Goal: Task Accomplishment & Management: Manage account settings

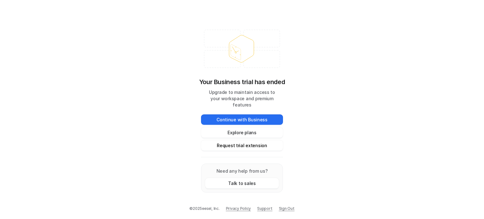
click at [257, 143] on button "Request trial extension" at bounding box center [242, 145] width 82 height 10
click at [264, 142] on button "Request trial extension" at bounding box center [242, 145] width 82 height 10
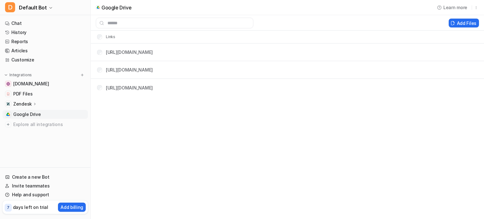
click at [31, 105] on div "Zendesk" at bounding box center [25, 104] width 24 height 6
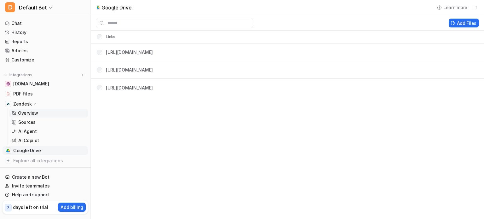
click at [28, 113] on p "Overview" at bounding box center [28, 113] width 20 height 6
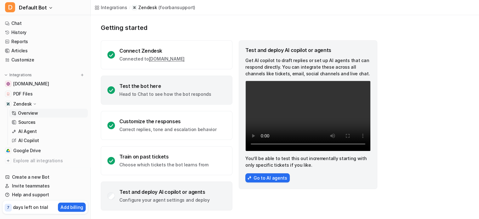
scroll to position [33, 0]
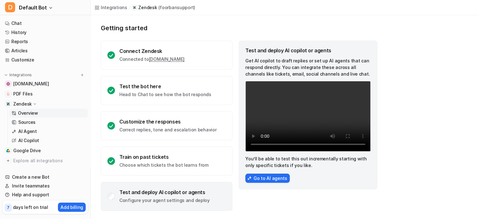
click at [171, 195] on div "Test and deploy AI copilot or agents" at bounding box center [164, 192] width 90 height 6
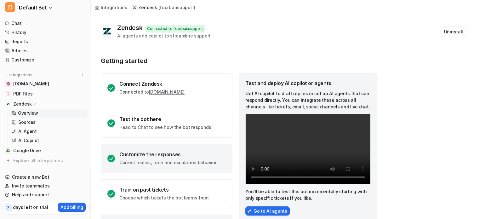
scroll to position [33, 0]
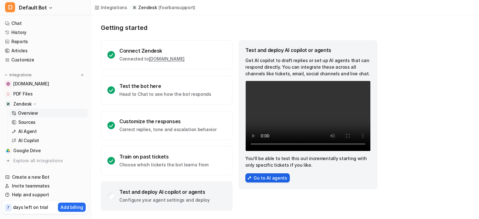
click at [266, 176] on button "Go to AI agents" at bounding box center [267, 177] width 44 height 9
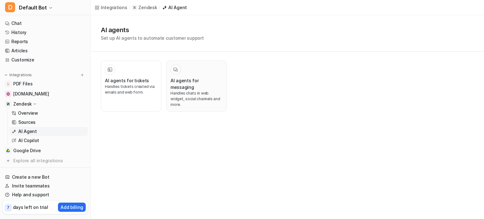
click at [190, 90] on p "Handles chats in web widget, social channels and more." at bounding box center [196, 98] width 52 height 17
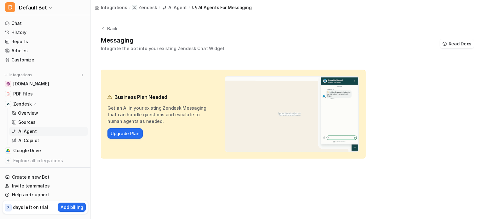
click at [111, 26] on p "Back" at bounding box center [112, 28] width 10 height 7
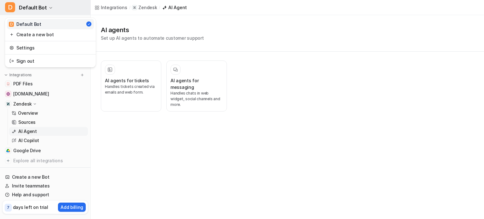
click at [41, 10] on span "Default Bot" at bounding box center [33, 7] width 28 height 9
click at [333, 94] on div "D Default Bot D Default Bot Create a new bot Settings Sign out Chat History Rep…" at bounding box center [242, 109] width 484 height 219
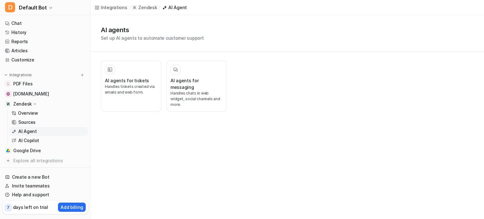
click at [48, 208] on div "7 days left on trial Add billing" at bounding box center [45, 207] width 85 height 14
click at [19, 208] on p "days left on trial" at bounding box center [30, 207] width 35 height 7
click at [49, 206] on div "7 days left on trial Add billing" at bounding box center [45, 207] width 85 height 14
click at [66, 206] on p "Add billing" at bounding box center [71, 207] width 23 height 7
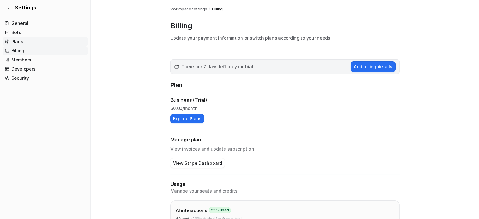
click at [43, 40] on link "Plans" at bounding box center [45, 41] width 85 height 9
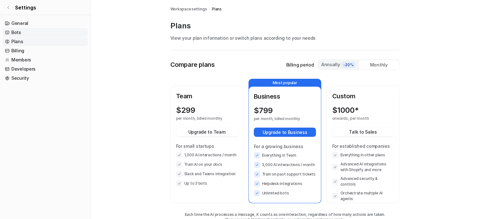
click at [44, 32] on link "Bots" at bounding box center [45, 32] width 85 height 9
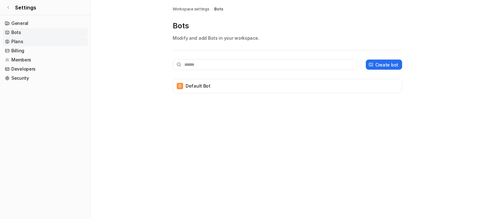
click at [42, 43] on link "Plans" at bounding box center [45, 41] width 85 height 9
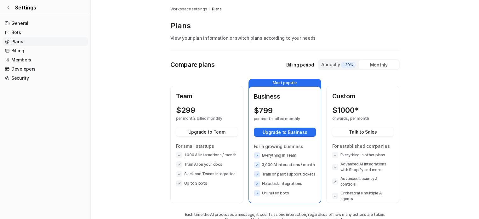
click at [375, 66] on div "Monthly" at bounding box center [379, 64] width 40 height 9
click at [342, 68] on div "Annually -20%" at bounding box center [338, 64] width 40 height 9
click at [373, 62] on div "Monthly" at bounding box center [379, 64] width 40 height 9
click at [336, 61] on div "Annually -20%" at bounding box center [338, 64] width 35 height 7
click at [378, 65] on div "Monthly" at bounding box center [379, 64] width 40 height 9
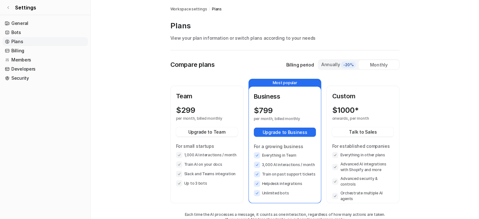
click at [349, 68] on div "Annually -20%" at bounding box center [338, 64] width 40 height 9
click at [370, 68] on div "Monthly" at bounding box center [379, 64] width 40 height 9
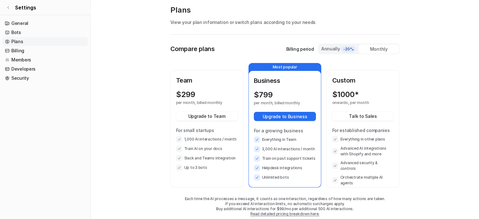
scroll to position [25, 0]
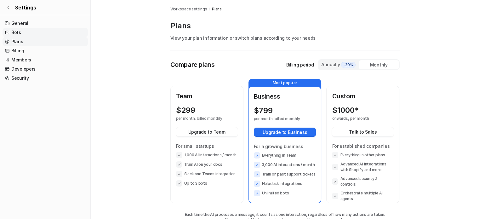
click at [36, 32] on link "Bots" at bounding box center [45, 32] width 85 height 9
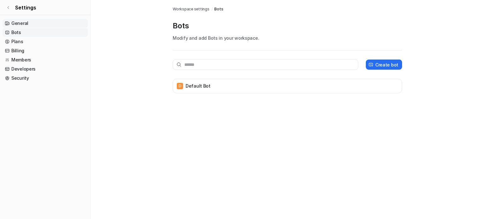
click at [34, 22] on link "General" at bounding box center [45, 23] width 85 height 9
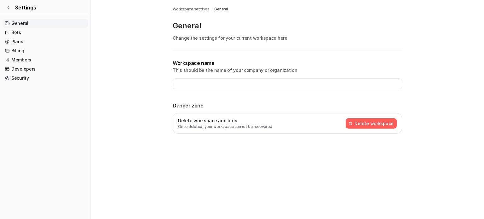
type input "**********"
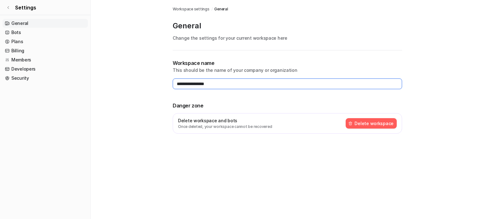
click at [257, 80] on input "**********" at bounding box center [287, 83] width 229 height 11
drag, startPoint x: 257, startPoint y: 80, endPoint x: 140, endPoint y: 87, distance: 117.0
click at [140, 87] on main "**********" at bounding box center [287, 74] width 393 height 149
type input "*******"
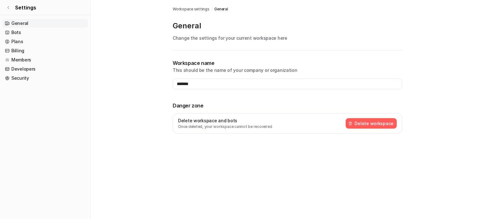
click at [143, 68] on main "Workspace settings / General General Change the settings for your current works…" at bounding box center [287, 74] width 393 height 149
click at [53, 29] on link "Bots" at bounding box center [45, 32] width 85 height 9
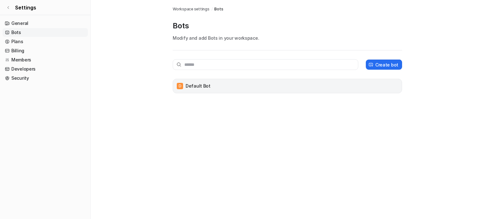
click at [222, 88] on div "D Default Bot" at bounding box center [287, 86] width 224 height 9
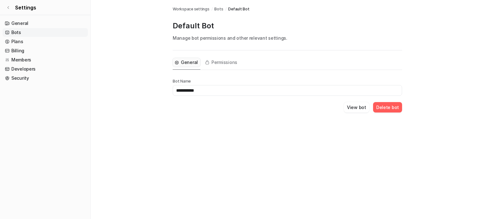
drag, startPoint x: 228, startPoint y: 88, endPoint x: 151, endPoint y: 105, distance: 78.5
click at [151, 105] on main "**********" at bounding box center [287, 64] width 393 height 128
type input "****"
click at [72, 100] on nav "General Bots Plans Billing Members Developers Security" at bounding box center [45, 116] width 90 height 200
click at [46, 26] on link "General" at bounding box center [45, 23] width 85 height 9
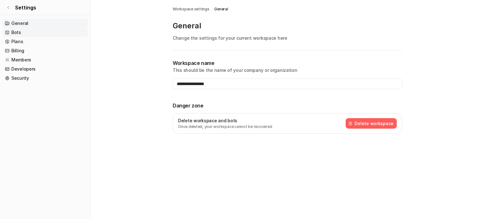
type input "*******"
click at [44, 32] on link "Bots" at bounding box center [45, 32] width 85 height 9
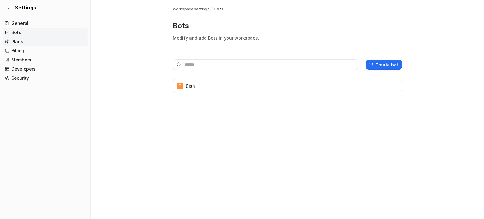
click at [43, 38] on link "Plans" at bounding box center [45, 41] width 85 height 9
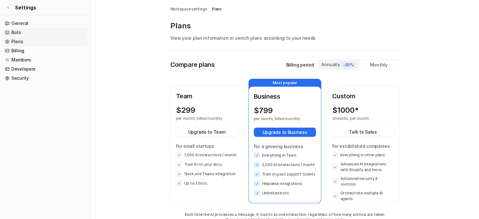
click at [46, 31] on link "Bots" at bounding box center [45, 32] width 85 height 9
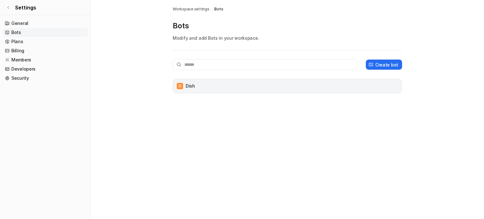
click at [207, 90] on div "D Dish" at bounding box center [287, 86] width 229 height 14
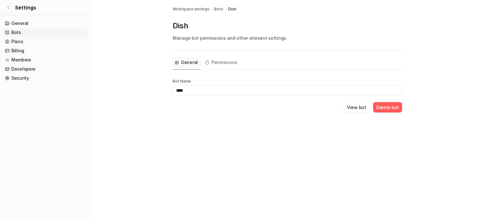
click at [176, 91] on input "****" at bounding box center [287, 90] width 229 height 11
click at [204, 89] on input "**********" at bounding box center [287, 90] width 229 height 11
click at [198, 89] on input "**********" at bounding box center [287, 90] width 229 height 11
click at [229, 87] on input "**********" at bounding box center [287, 90] width 229 height 11
type input "**********"
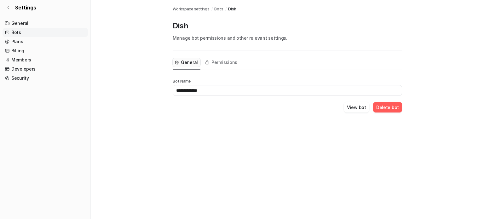
click at [69, 87] on nav "General Bots Plans Billing Members Developers Security" at bounding box center [45, 116] width 90 height 200
click at [147, 105] on main "**********" at bounding box center [287, 64] width 393 height 128
click at [33, 21] on link "General" at bounding box center [45, 23] width 85 height 9
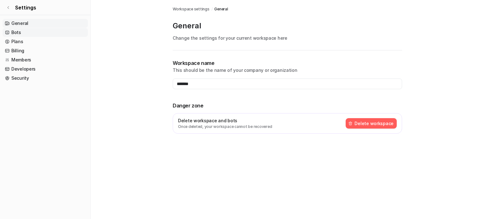
click at [32, 33] on link "Bots" at bounding box center [45, 32] width 85 height 9
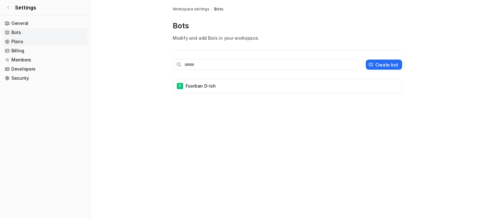
click at [29, 41] on link "Plans" at bounding box center [45, 41] width 85 height 9
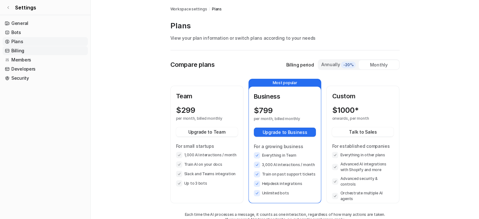
click at [28, 52] on link "Billing" at bounding box center [45, 50] width 85 height 9
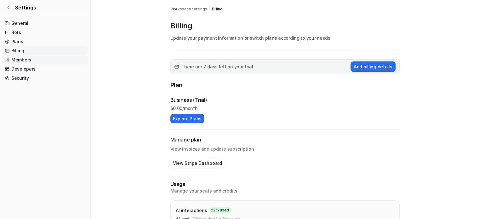
click at [28, 61] on link "Members" at bounding box center [45, 59] width 85 height 9
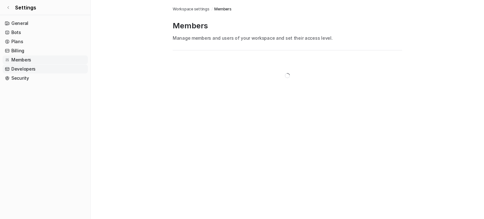
click at [27, 69] on link "Developers" at bounding box center [45, 69] width 85 height 9
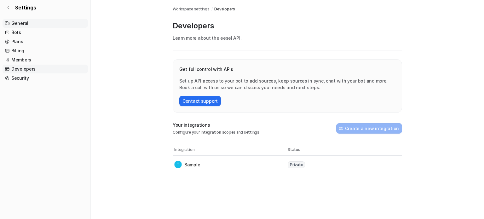
click at [29, 19] on nav "General Bots Plans Billing Members Developers Security" at bounding box center [45, 116] width 90 height 200
click at [7, 7] on icon at bounding box center [8, 8] width 4 height 4
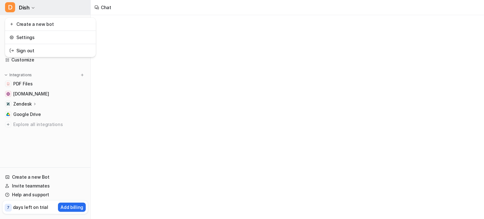
click at [8, 6] on span "D" at bounding box center [10, 7] width 10 height 10
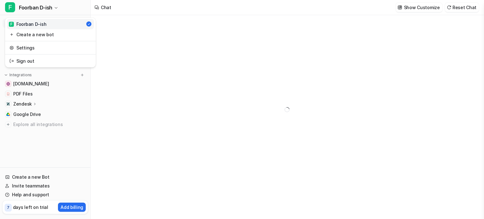
type textarea "**********"
click at [146, 57] on div "**********" at bounding box center [242, 109] width 484 height 219
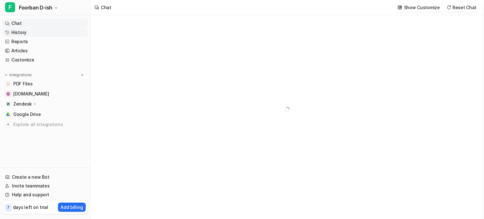
click at [54, 30] on link "History" at bounding box center [45, 32] width 85 height 9
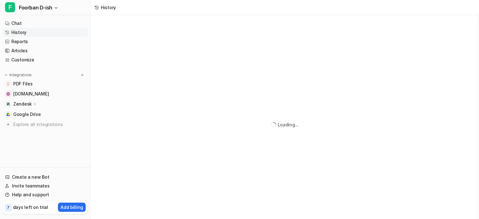
click at [44, 104] on div "Zendesk" at bounding box center [45, 104] width 85 height 9
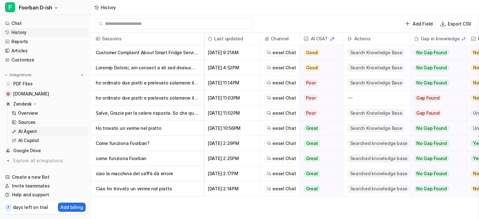
click at [38, 132] on link "AI Agent" at bounding box center [48, 131] width 79 height 9
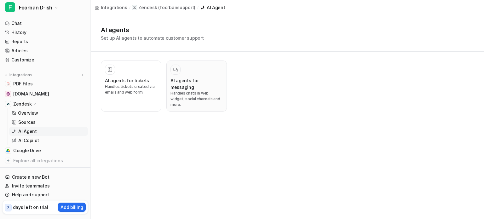
click at [211, 80] on h3 "AI agents for messaging" at bounding box center [196, 83] width 52 height 13
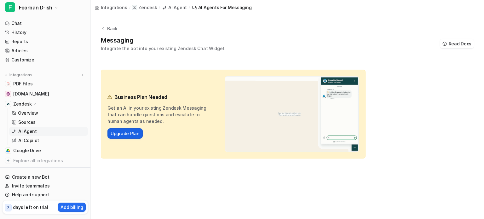
click at [140, 132] on button "Upgrade Plan" at bounding box center [124, 133] width 35 height 10
click at [131, 132] on link "Upgrade Plan" at bounding box center [125, 133] width 29 height 7
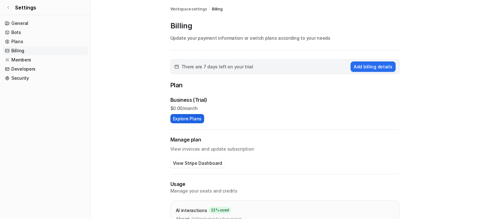
click at [190, 120] on button "Explore Plans" at bounding box center [187, 118] width 34 height 9
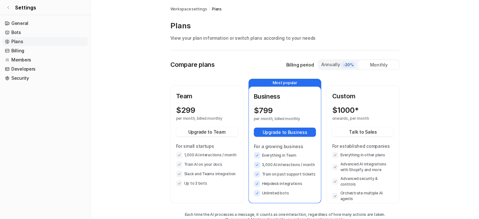
scroll to position [25, 0]
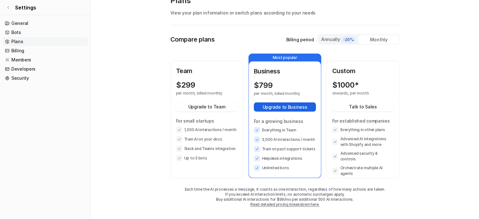
click at [290, 109] on button "Upgrade to Business" at bounding box center [285, 106] width 62 height 9
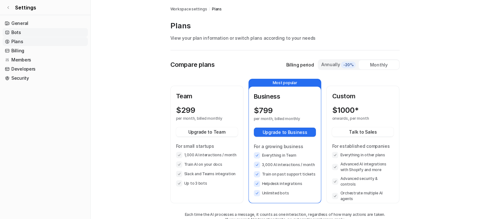
click at [47, 36] on link "Bots" at bounding box center [45, 32] width 85 height 9
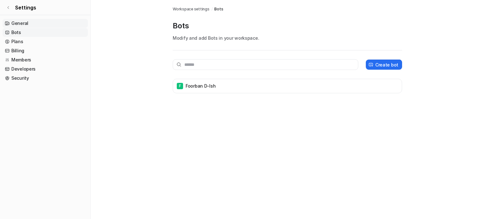
click at [45, 26] on link "General" at bounding box center [45, 23] width 85 height 9
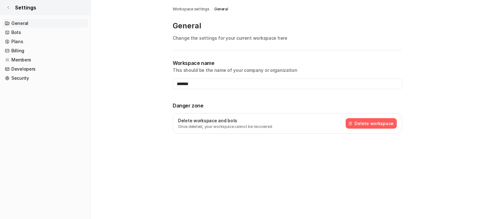
click at [10, 9] on link "Settings" at bounding box center [45, 7] width 90 height 15
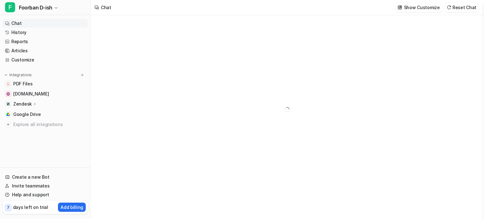
click at [32, 101] on div "Zendesk" at bounding box center [25, 104] width 24 height 6
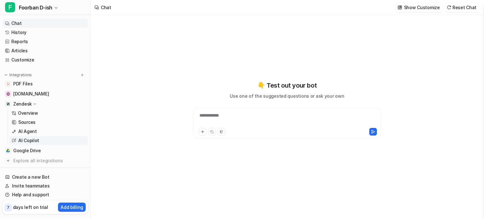
click at [29, 138] on p "AI Copilot" at bounding box center [28, 140] width 21 height 6
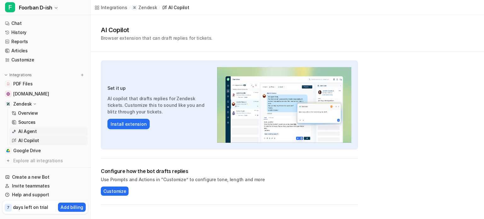
click at [32, 133] on p "AI Agent" at bounding box center [27, 131] width 19 height 6
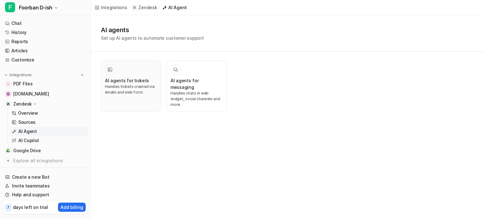
click at [141, 90] on p "Handles tickets created via emails and web form." at bounding box center [131, 89] width 52 height 11
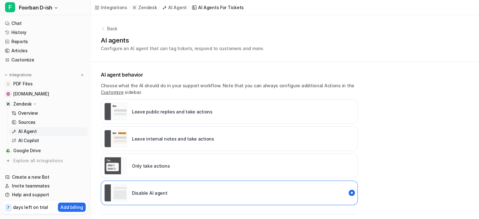
click at [157, 136] on p "Leave internal notes and take actions" at bounding box center [173, 138] width 82 height 7
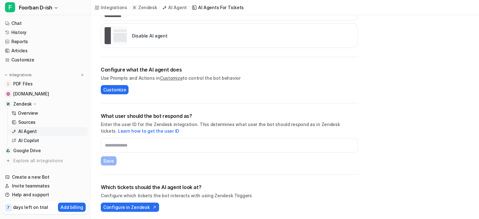
scroll to position [157, 0]
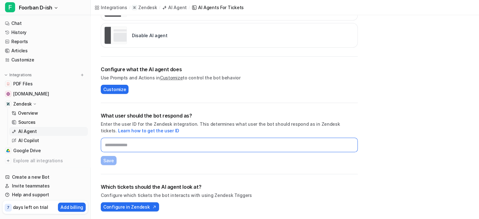
click at [186, 147] on input "text" at bounding box center [229, 145] width 257 height 14
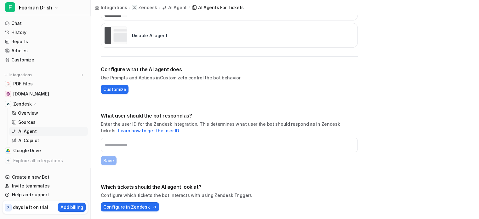
click at [179, 128] on link "Learn how to get the user ID" at bounding box center [148, 130] width 61 height 5
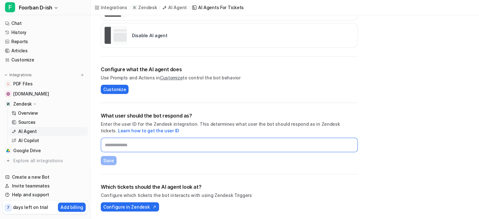
click at [129, 147] on input "text" at bounding box center [229, 145] width 257 height 14
click at [146, 143] on input "text" at bounding box center [229, 145] width 257 height 14
click at [142, 144] on input "text" at bounding box center [229, 145] width 257 height 14
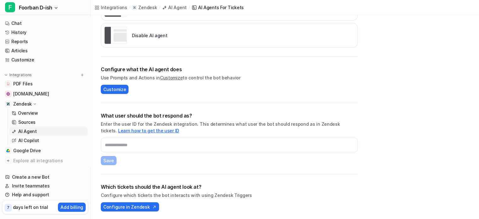
click at [141, 131] on link "Learn how to get the user ID" at bounding box center [148, 130] width 61 height 5
click at [150, 208] on img at bounding box center [153, 207] width 6 height 4
click at [26, 25] on link "Chat" at bounding box center [45, 23] width 85 height 9
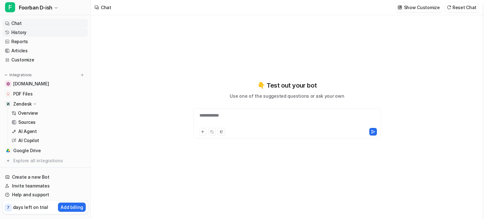
click at [24, 33] on link "History" at bounding box center [45, 32] width 85 height 9
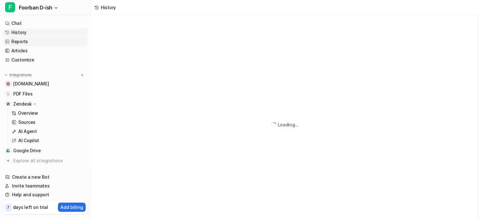
click at [28, 41] on link "Reports" at bounding box center [45, 41] width 85 height 9
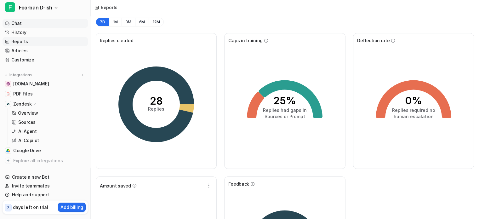
click at [33, 23] on link "Chat" at bounding box center [45, 23] width 85 height 9
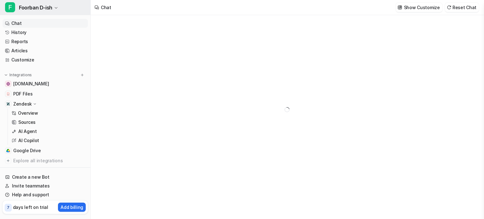
click at [43, 12] on button "F Foorban D-ish" at bounding box center [45, 7] width 90 height 15
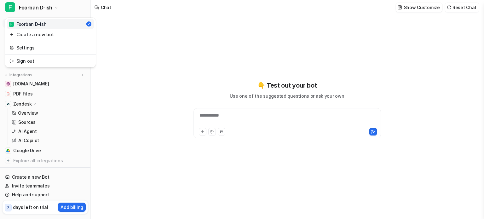
click at [256, 145] on div "**********" at bounding box center [242, 109] width 484 height 219
click at [33, 139] on p "AI Copilot" at bounding box center [28, 140] width 21 height 6
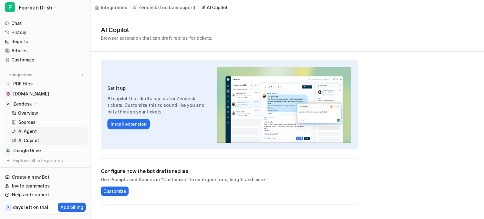
click at [22, 130] on p "AI Agent" at bounding box center [27, 131] width 19 height 6
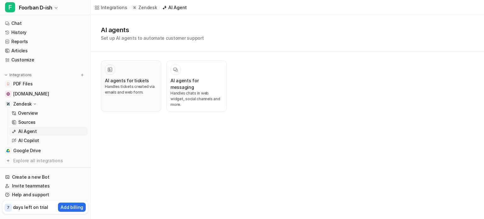
click at [114, 82] on h3 "AI agents for tickets" at bounding box center [127, 80] width 44 height 7
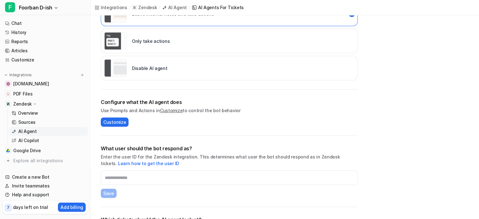
scroll to position [157, 0]
